Goal: Find specific page/section: Find specific page/section

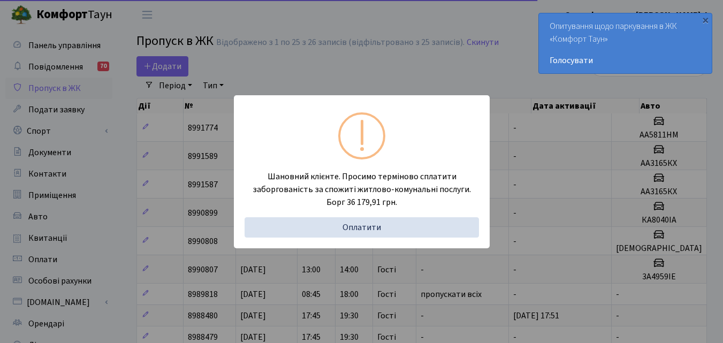
select select "25"
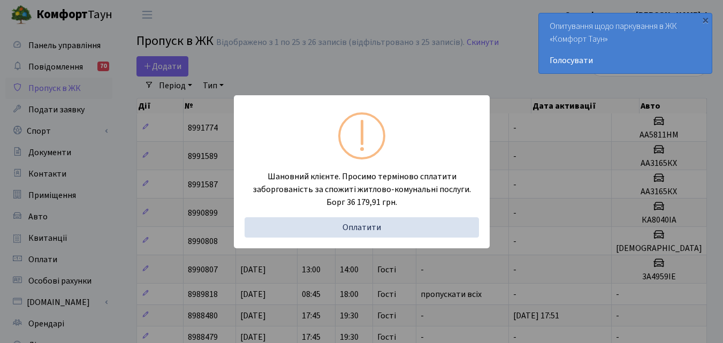
click at [374, 60] on div "Шановний клієнте. Просимо терміново сплатити заборгованість за спожиті житлово-…" at bounding box center [361, 171] width 723 height 343
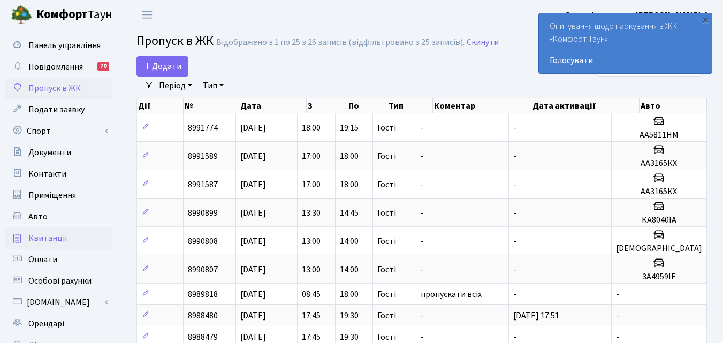
click at [63, 236] on span "Квитанції" at bounding box center [47, 238] width 39 height 12
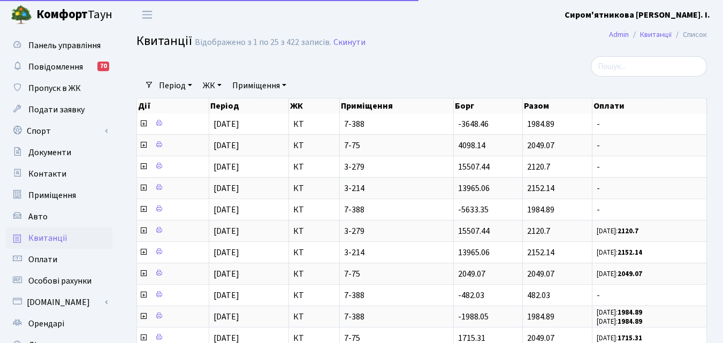
select select "25"
